Goal: Task Accomplishment & Management: Manage account settings

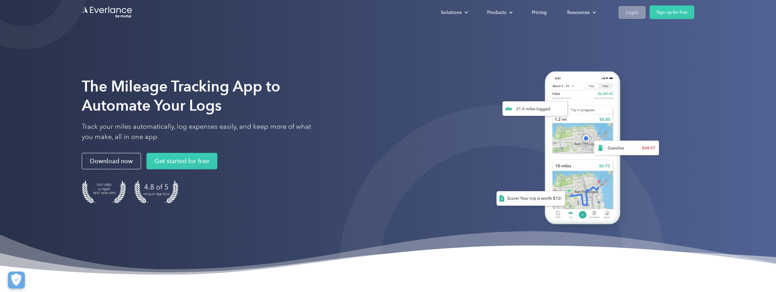
click at [626, 11] on div "Login" at bounding box center [632, 12] width 13 height 9
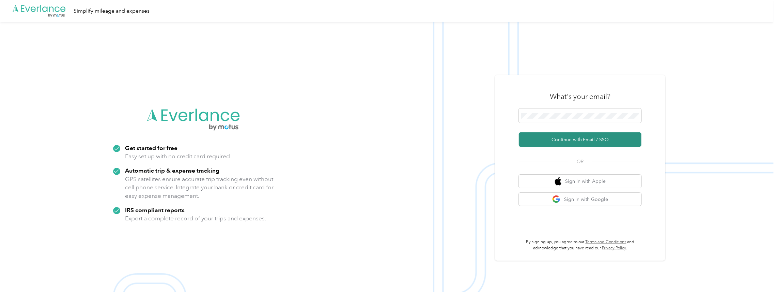
click at [552, 137] on button "Continue with Email / SSO" at bounding box center [580, 139] width 123 height 14
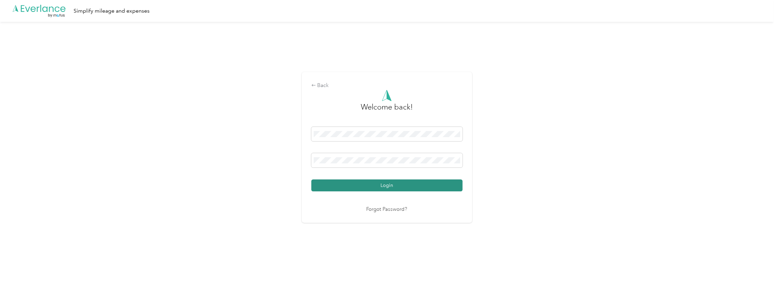
click at [362, 189] on button "Login" at bounding box center [386, 185] width 151 height 12
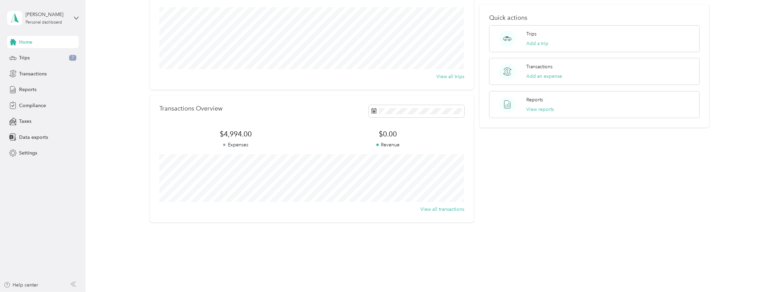
scroll to position [82, 0]
click at [528, 106] on button "View reports" at bounding box center [541, 108] width 28 height 7
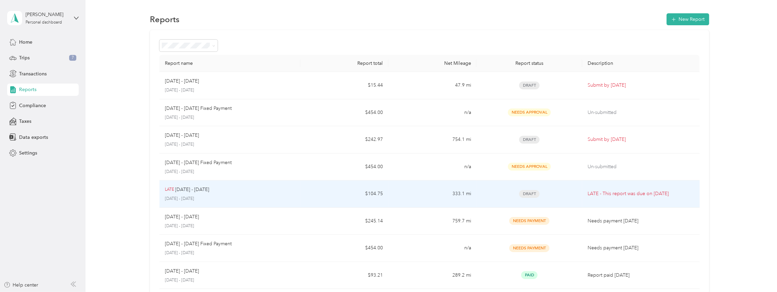
click at [534, 194] on span "Draft" at bounding box center [529, 194] width 20 height 8
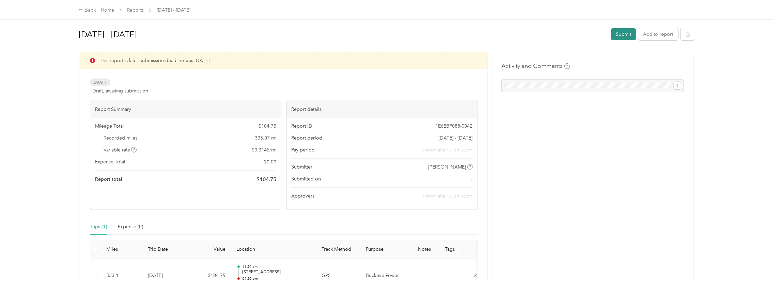
click at [626, 32] on button "Submit" at bounding box center [623, 34] width 25 height 12
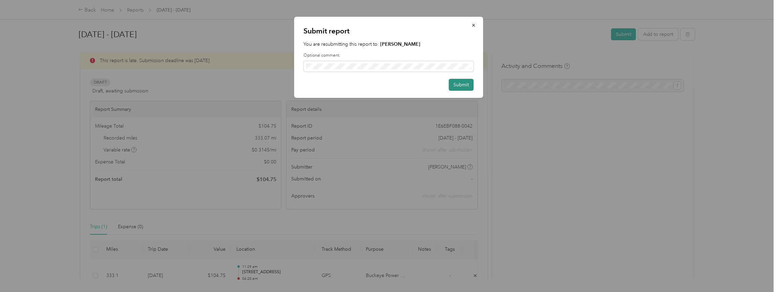
click at [469, 84] on button "Submit" at bounding box center [461, 85] width 25 height 12
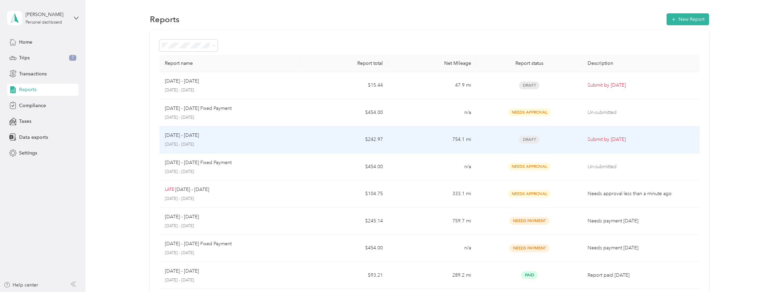
click at [532, 141] on span "Draft" at bounding box center [529, 140] width 20 height 8
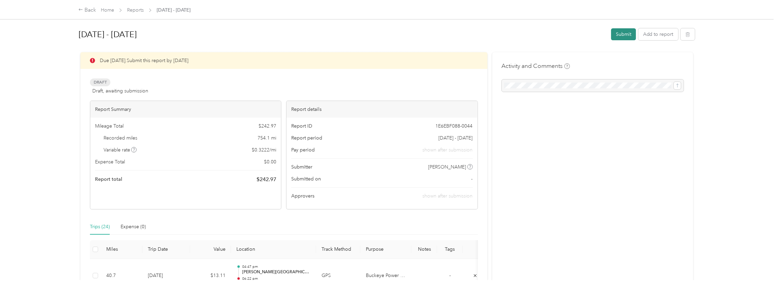
click at [629, 33] on button "Submit" at bounding box center [623, 34] width 25 height 12
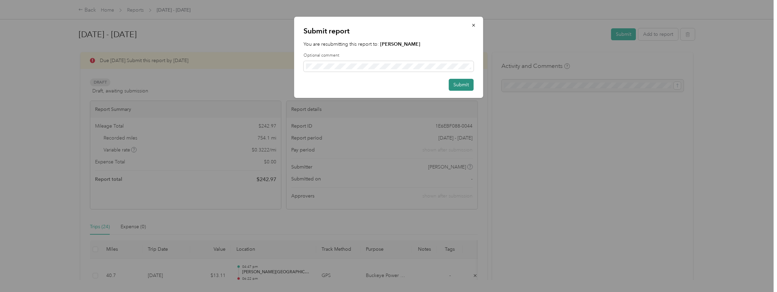
click at [469, 84] on button "Submit" at bounding box center [461, 85] width 25 height 12
